Goal: Find contact information: Find contact information

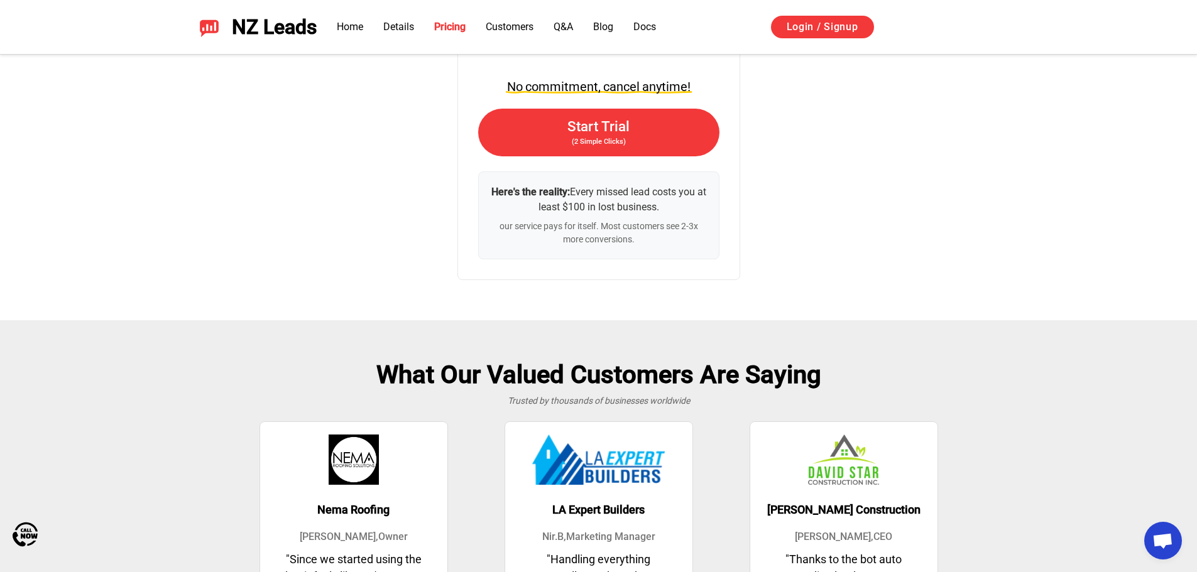
scroll to position [2931, 0]
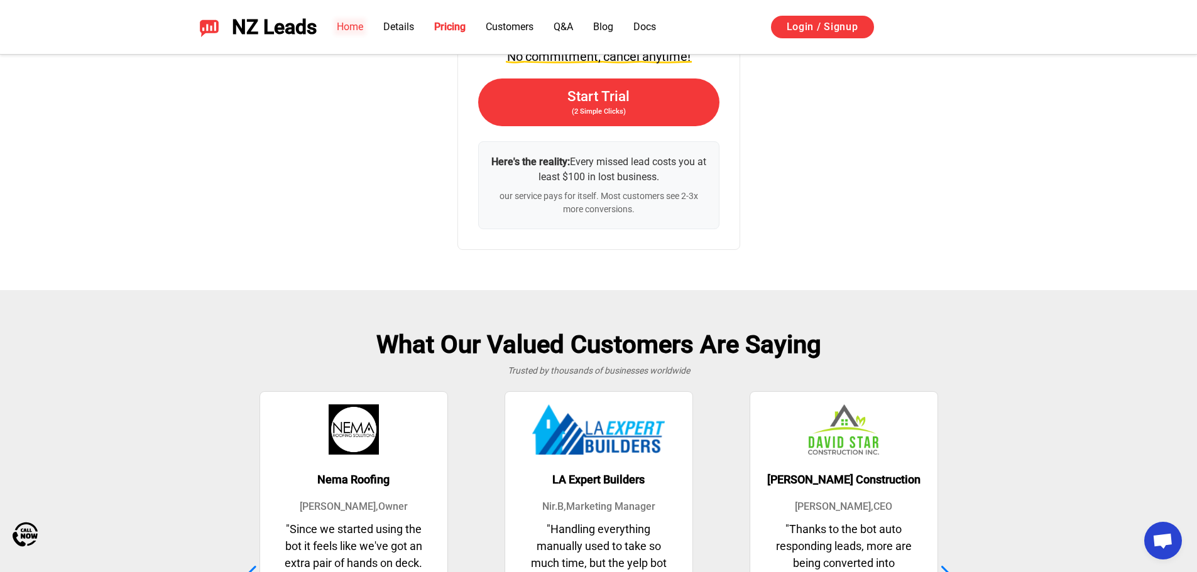
click at [349, 26] on link "Home" at bounding box center [350, 27] width 26 height 12
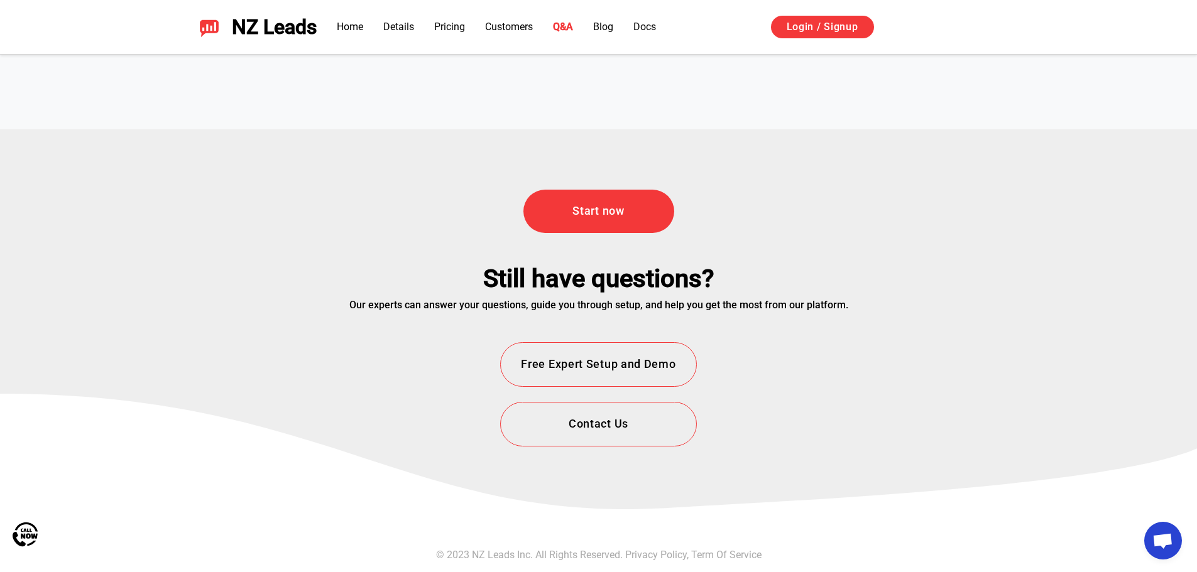
scroll to position [4541, 0]
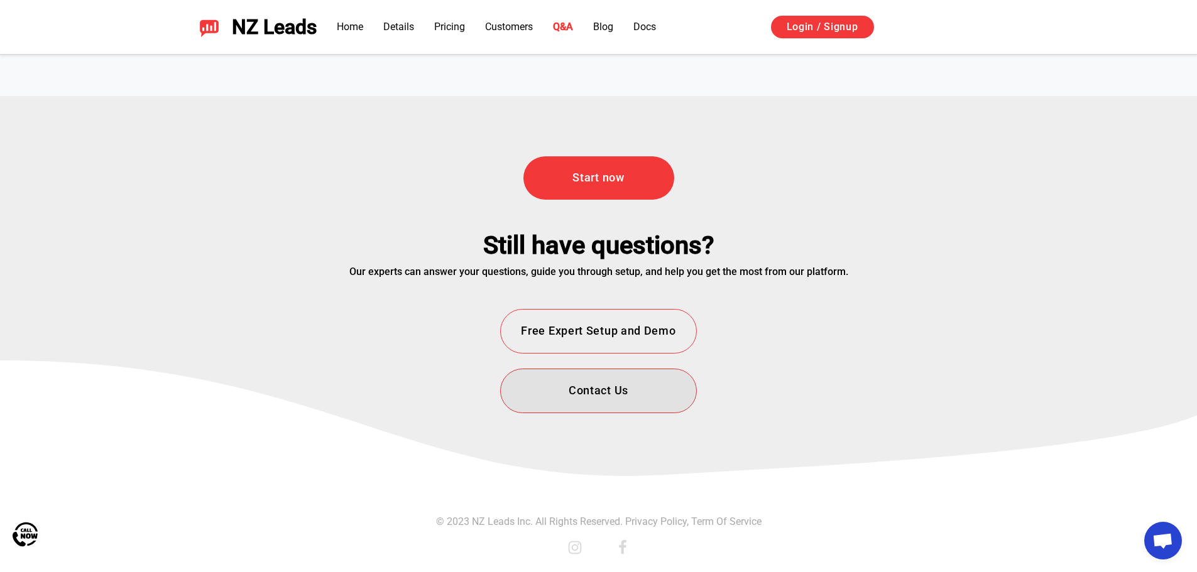
click at [614, 397] on button "Contact Us" at bounding box center [598, 391] width 196 height 45
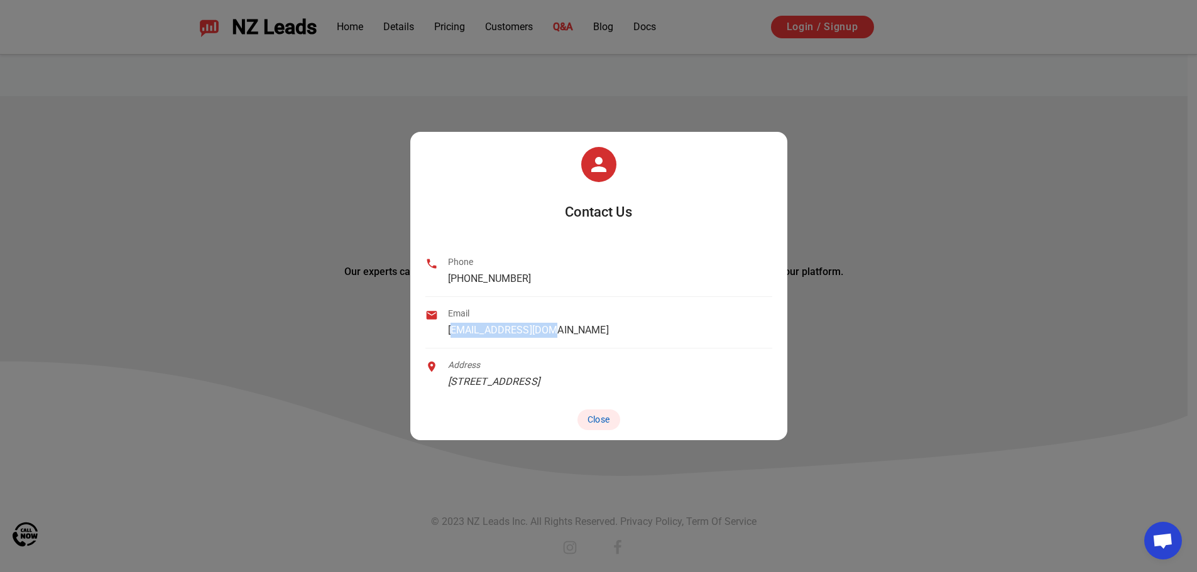
copy link "[EMAIL_ADDRESS][DOMAIN_NAME]"
drag, startPoint x: 562, startPoint y: 327, endPoint x: 446, endPoint y: 333, distance: 116.4
click at [446, 333] on div "Email [EMAIL_ADDRESS][DOMAIN_NAME]" at bounding box center [598, 323] width 347 height 52
copy link "[EMAIL_ADDRESS][DOMAIN_NAME]"
drag, startPoint x: 536, startPoint y: 274, endPoint x: 443, endPoint y: 275, distance: 93.6
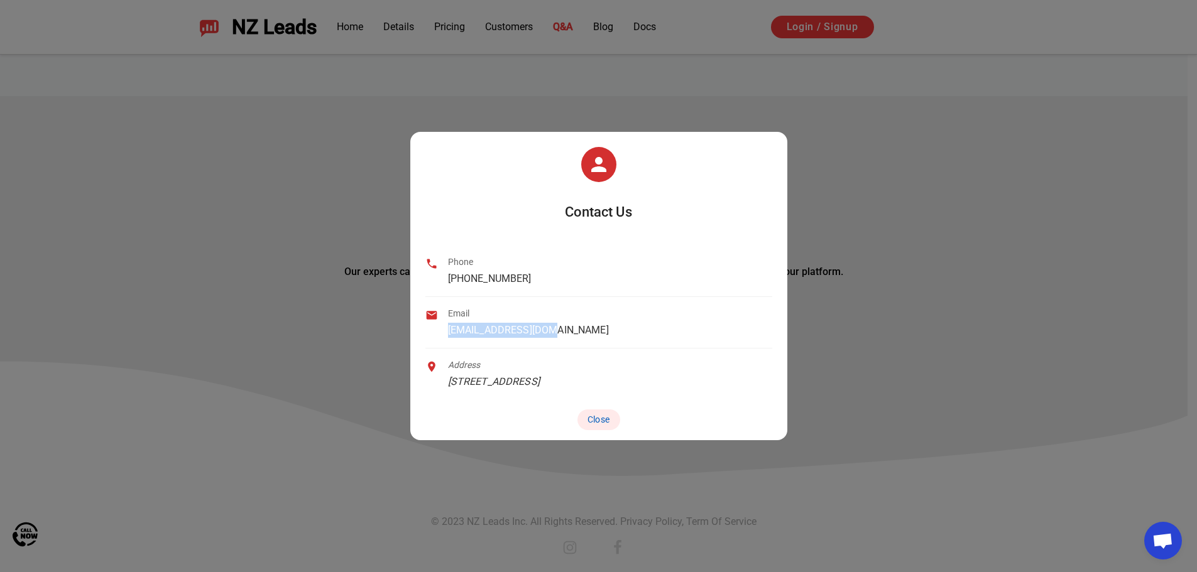
click at [443, 275] on div "Phone [PHONE_NUMBER]" at bounding box center [598, 272] width 347 height 52
click at [577, 290] on div "Phone [PHONE_NUMBER]" at bounding box center [598, 272] width 347 height 52
